Goal: Information Seeking & Learning: Find specific fact

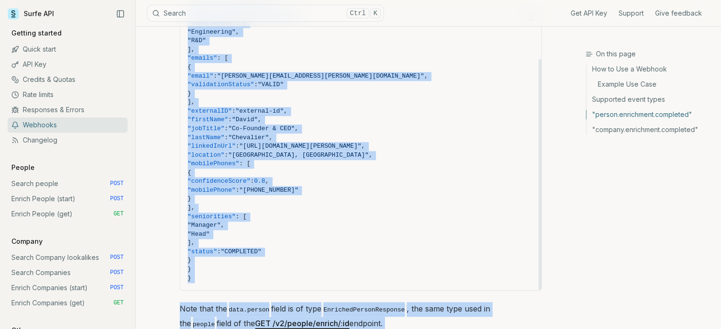
scroll to position [959, 0]
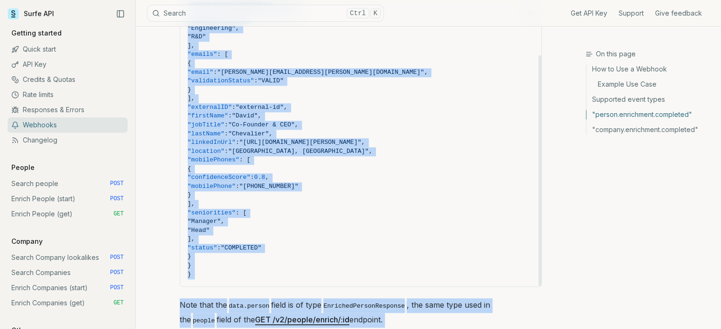
drag, startPoint x: 206, startPoint y: 102, endPoint x: 345, endPoint y: 255, distance: 207.0
click at [345, 255] on code "{ "eventType" : "person.enrichment.completed" , "data" : { "enrichmentID" : "01…" at bounding box center [361, 112] width 346 height 334
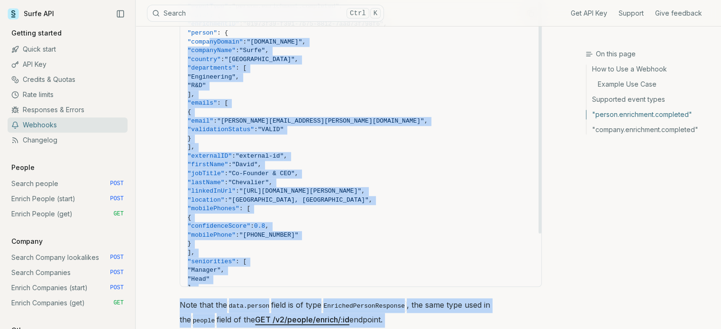
scroll to position [0, 0]
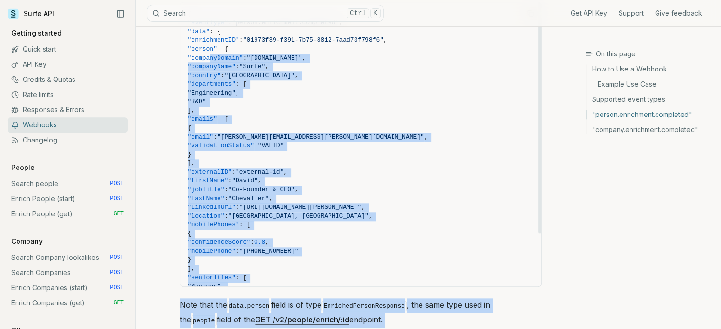
copy code ""companyDomain" : "[DOMAIN_NAME]" , "companyName" : "Surfe" , "country" : "Fran…"
click at [359, 115] on span ""emails" : [" at bounding box center [361, 119] width 346 height 9
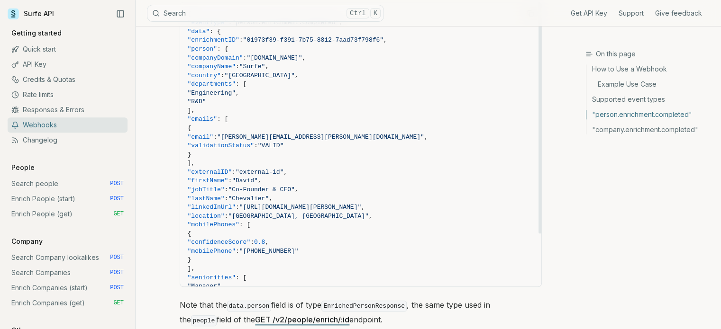
click at [230, 63] on span ""companyName" : "Surfe" ," at bounding box center [361, 67] width 346 height 9
click at [230, 62] on code "{ "eventType" : "person.enrichment.completed" , "data" : { "enrichmentID" : "01…" at bounding box center [361, 177] width 346 height 334
click at [221, 72] on span ""country"" at bounding box center [204, 75] width 33 height 7
click at [236, 204] on span ""linkedInUrl"" at bounding box center [212, 207] width 48 height 7
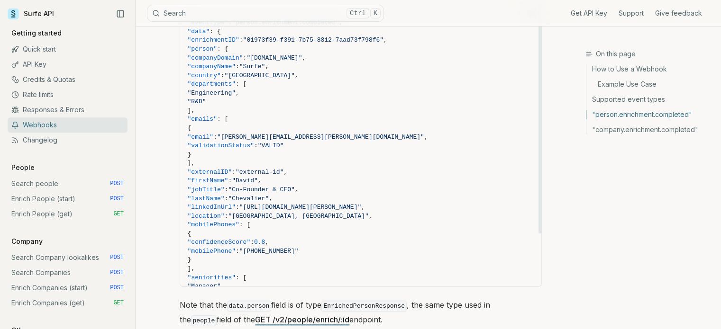
click at [236, 204] on span ""linkedInUrl"" at bounding box center [212, 207] width 48 height 7
copy span "linkedInUrl"
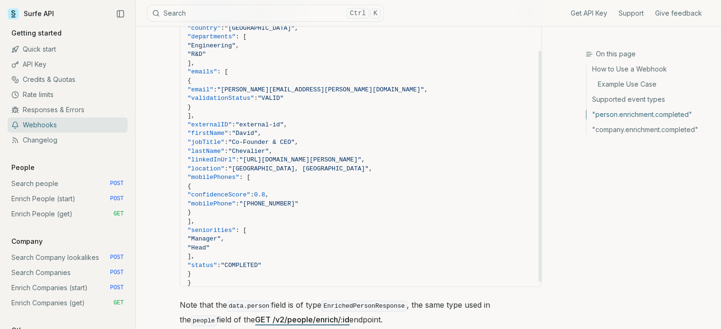
scroll to position [64, 0]
